Goal: Obtain resource: Download file/media

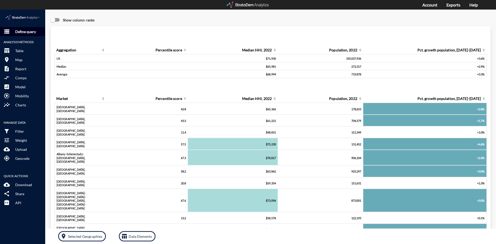
click p "Define query"
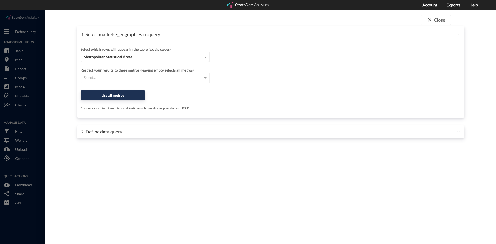
click div "Metropolitan Statistical Areas"
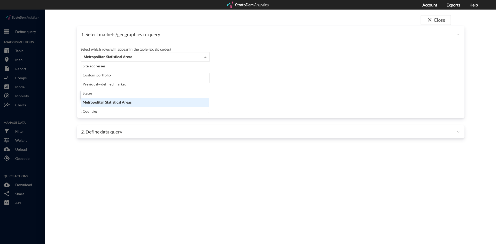
scroll to position [47, 124]
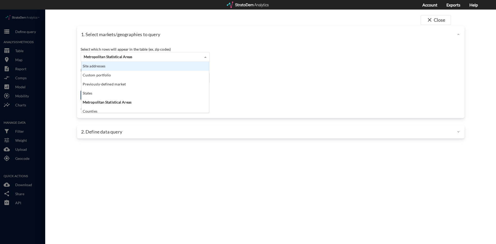
click div "Site addresses"
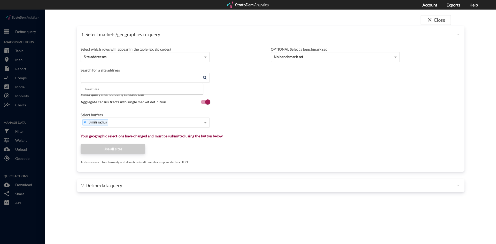
click input "Enter an address"
paste input "15507 Westminster Way N, Shoreline, WA 98133"
click li "15507 Westminster Way N, Shoreline, Washington"
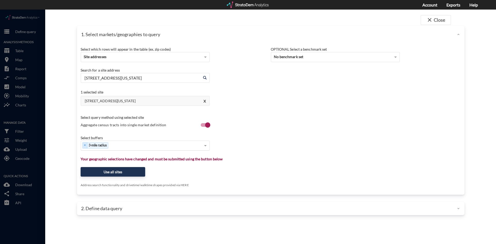
type input "15507 Westminster Way N, Shoreline, Washington"
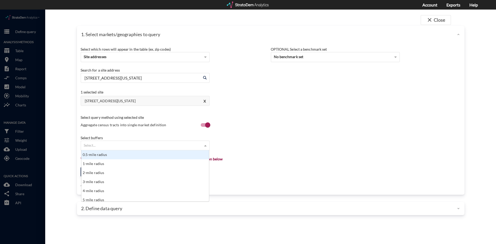
click span
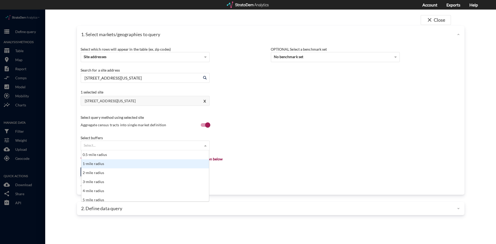
click div "1-mile radius"
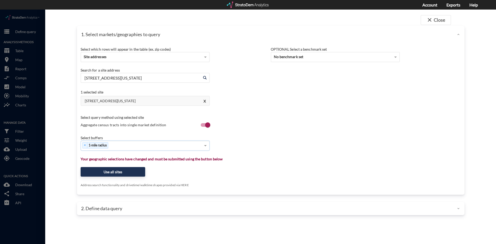
click div "× 1-mile radius"
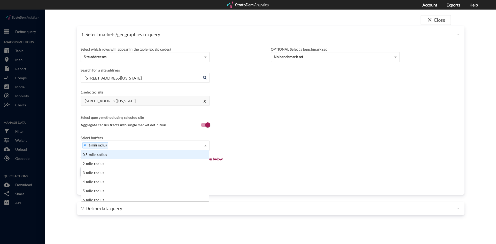
type input "3"
click div "3-mile radius"
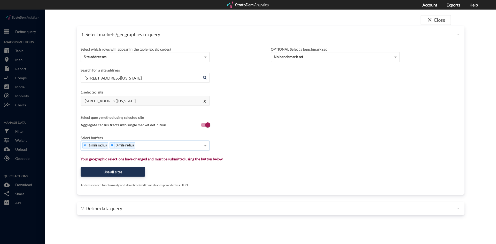
type input "5"
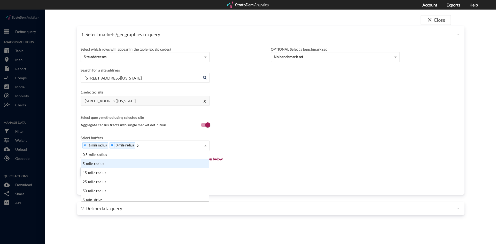
click div "5-mile radius"
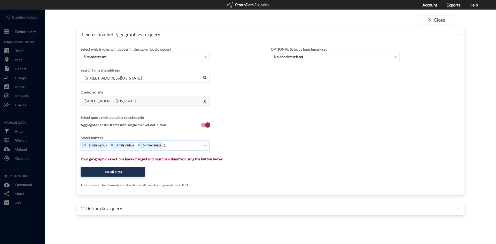
type input "10"
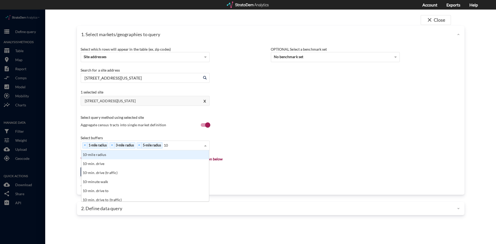
click div "10-mile radius"
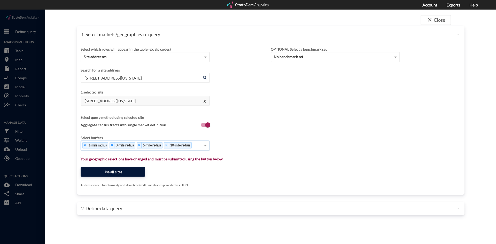
click button "Use all sites"
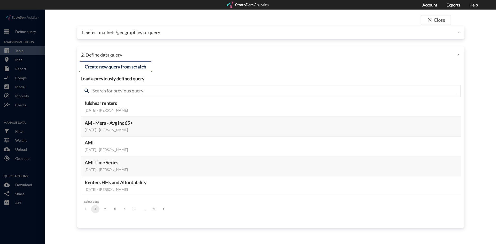
click div "1. Select markets/geographies to query"
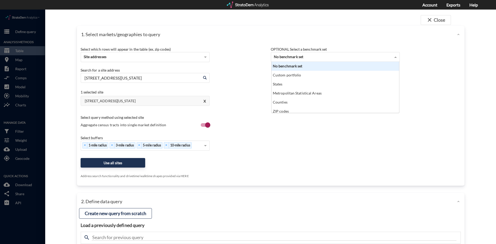
click div "No benchmark set"
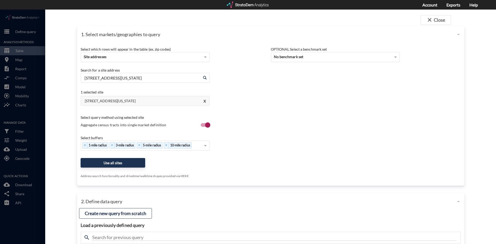
click div "OPTIONAL Select a benchmark set No benchmark set"
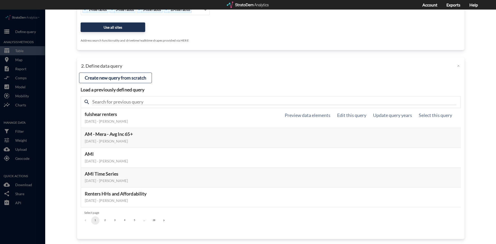
scroll to position [138, 0]
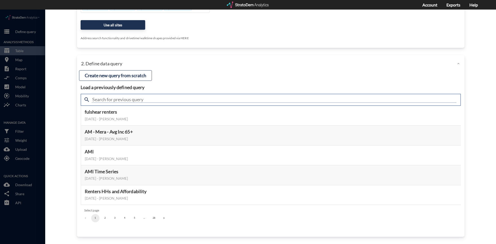
click input "text"
type input "meta"
click div "Load a previously defined query Create new query from scratch search meta fulsh…"
click div "search meta"
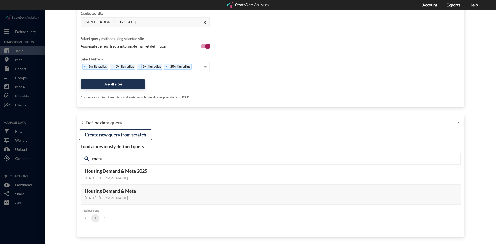
scroll to position [79, 0]
click button "Use all sites"
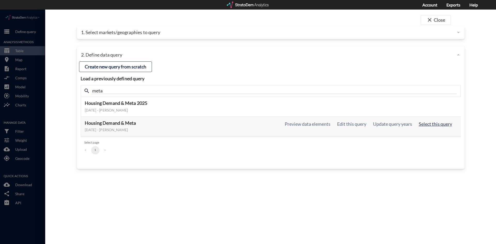
click button "Select this query"
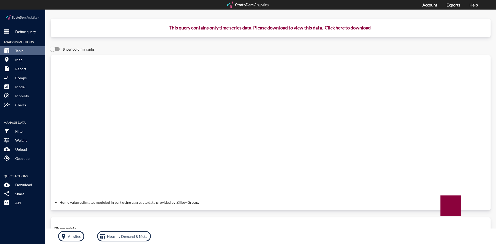
click button "Click here to download"
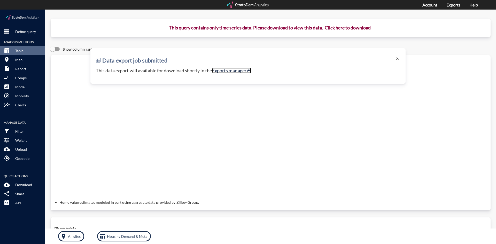
click link "Exports manager"
click p "Define query"
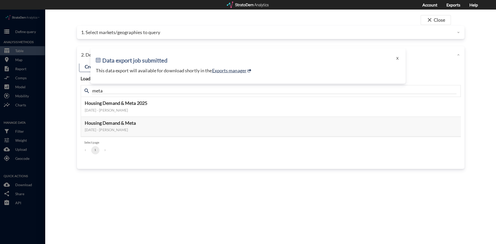
click h2 "Data export job submitted"
click button "X"
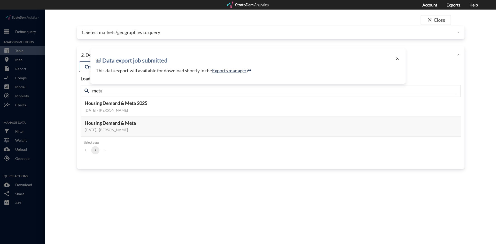
click button "X"
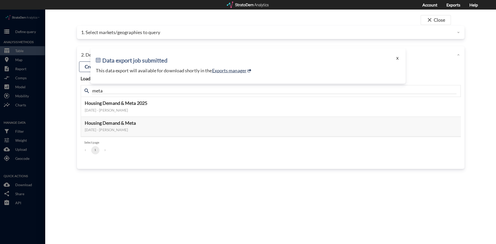
click button "X"
click div "close Close 1. Select markets/geographies to query Select which rows will appea…"
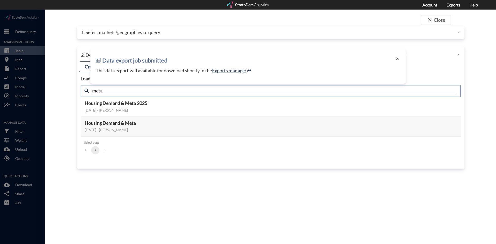
click input "meta"
type input "active adult"
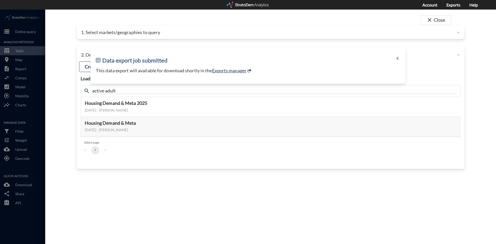
click div "Load a previously defined query Create new query from scratch search active adu…"
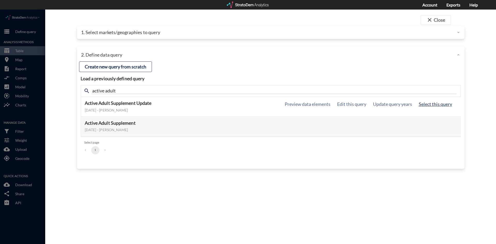
click button "Select this query"
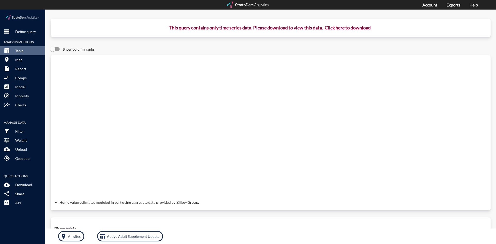
click button "Click here to download"
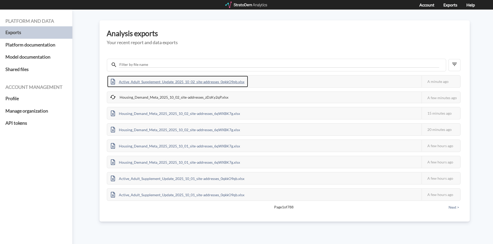
click at [232, 81] on div "Active_Adult_Supplement_Update_2025_10_02_site-addresses_0qkkO9qb.xlsx" at bounding box center [177, 82] width 141 height 12
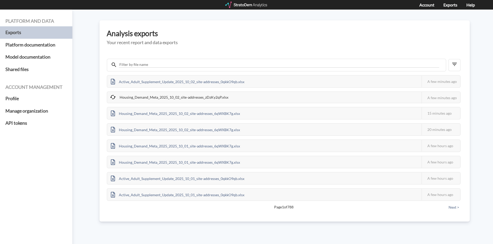
click at [113, 96] on icon at bounding box center [113, 97] width 6 height 6
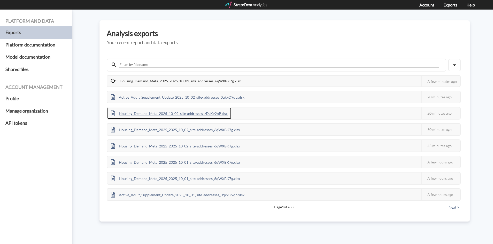
click at [158, 113] on div "Housing_Demand_Meta_2025_10_02_site-addresses_zDzKy2qP.xlsx" at bounding box center [169, 113] width 124 height 12
